Goal: Check status: Check status

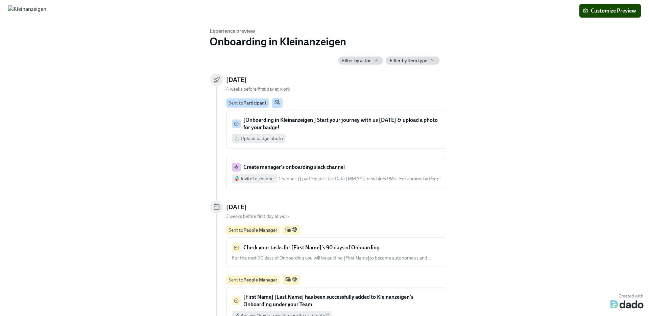
click at [364, 62] on span "Filter by actor" at bounding box center [356, 60] width 29 height 6
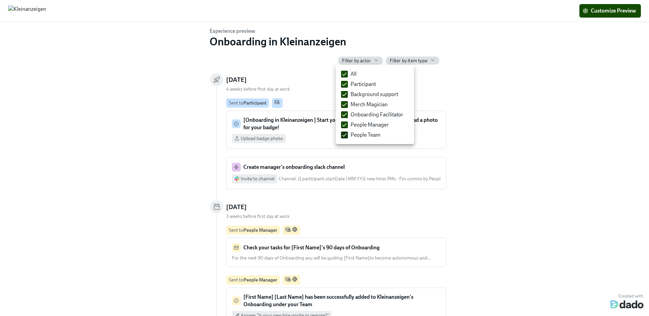
click at [348, 135] on label "People Team" at bounding box center [360, 135] width 45 height 10
click at [348, 135] on input "People Team" at bounding box center [345, 135] width 6 height 6
checkbox input "false"
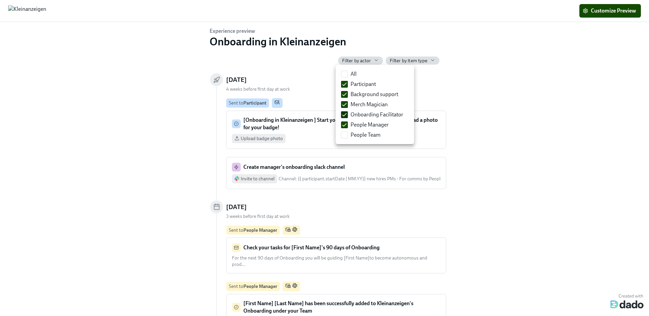
click at [345, 116] on input "Onboarding Facilitator" at bounding box center [345, 115] width 6 height 6
checkbox input "false"
click at [345, 107] on input "Merch Magician" at bounding box center [345, 104] width 6 height 6
checkbox input "false"
click at [346, 95] on input "Background support" at bounding box center [345, 94] width 6 height 6
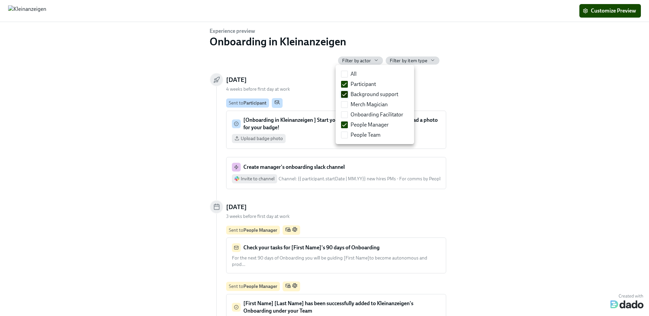
checkbox input "false"
click at [346, 85] on input "Participant" at bounding box center [345, 84] width 6 height 6
checkbox input "false"
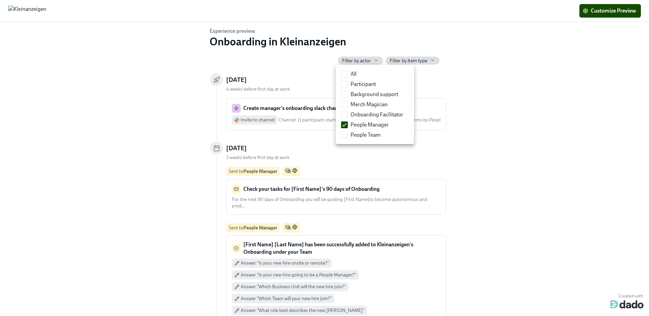
click at [149, 207] on div at bounding box center [324, 158] width 649 height 316
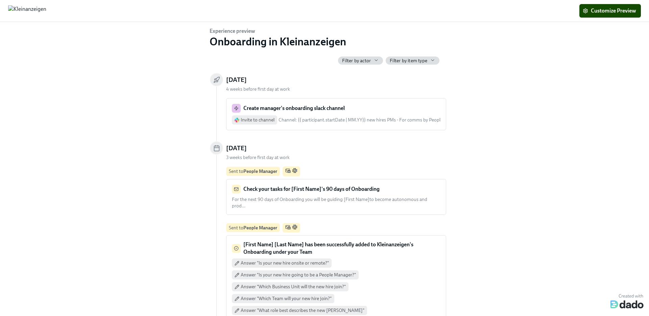
click at [367, 189] on strong "Check your tasks for [First Name]'s 90 days of Onboarding" at bounding box center [311, 189] width 136 height 6
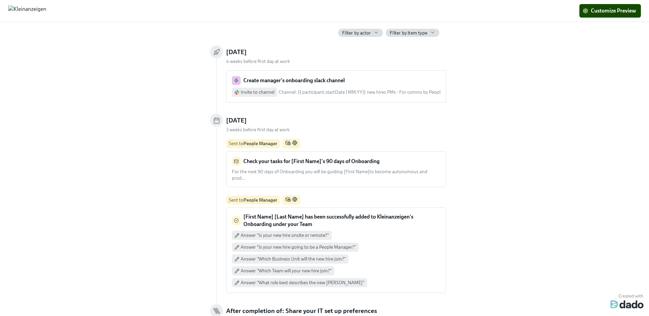
scroll to position [37, 0]
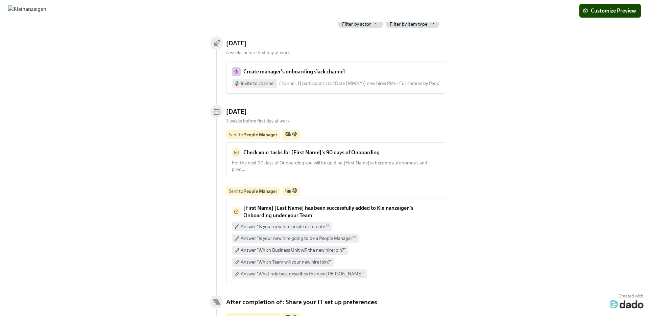
click at [356, 205] on strong "[First Name] [Last Name] has been successfully added to Kleinanzeigen's Onboard…" at bounding box center [328, 212] width 170 height 14
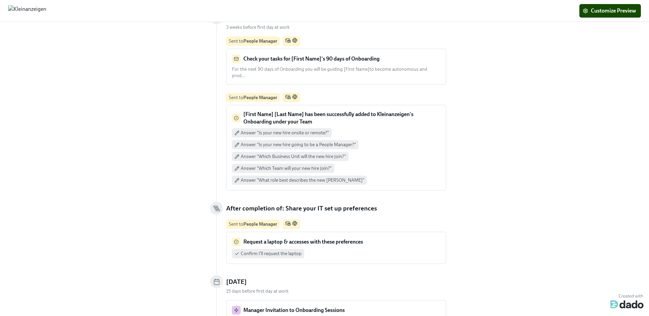
scroll to position [135, 0]
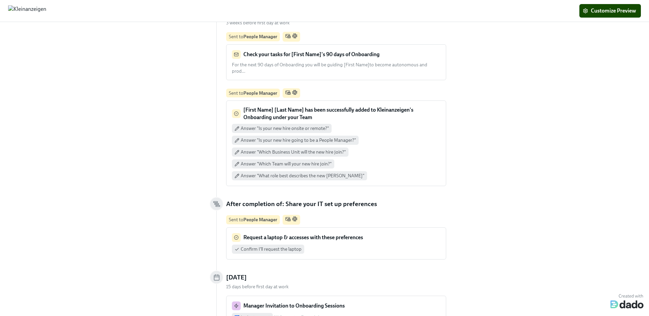
click at [383, 112] on p "[First Name] [Last Name] has been successfully added to Kleinanzeigen's Onboard…" at bounding box center [341, 113] width 197 height 15
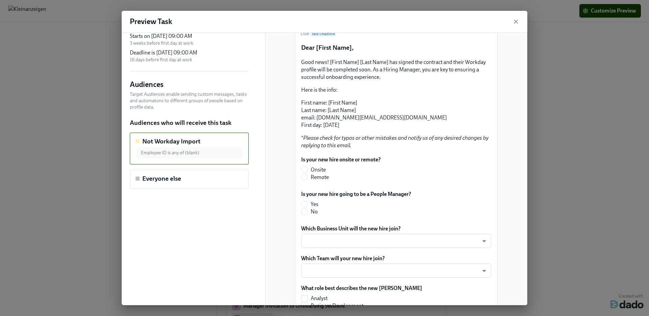
scroll to position [80, 0]
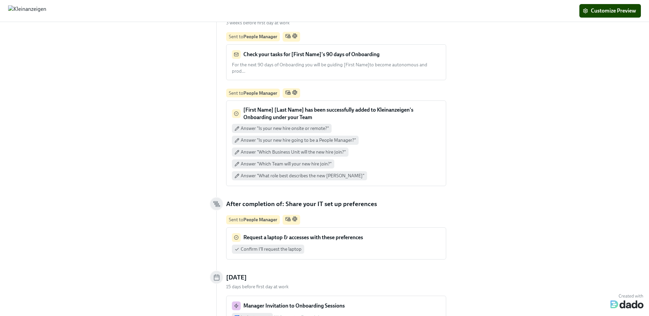
click at [351, 107] on p "[First Name] [Last Name] has been successfully added to Kleinanzeigen's Onboard…" at bounding box center [341, 113] width 197 height 15
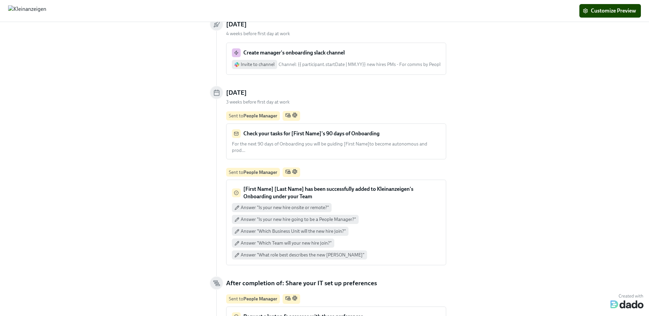
scroll to position [0, 0]
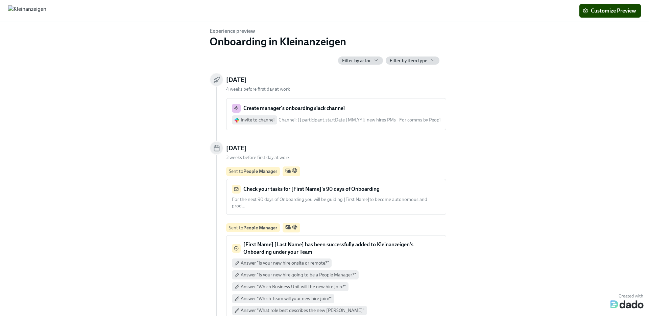
click at [83, 49] on div "Experience preview Onboarding in Kleinanzeigen Filter by actor Filter by item t…" at bounding box center [325, 167] width 628 height 280
